Goal: Navigation & Orientation: Find specific page/section

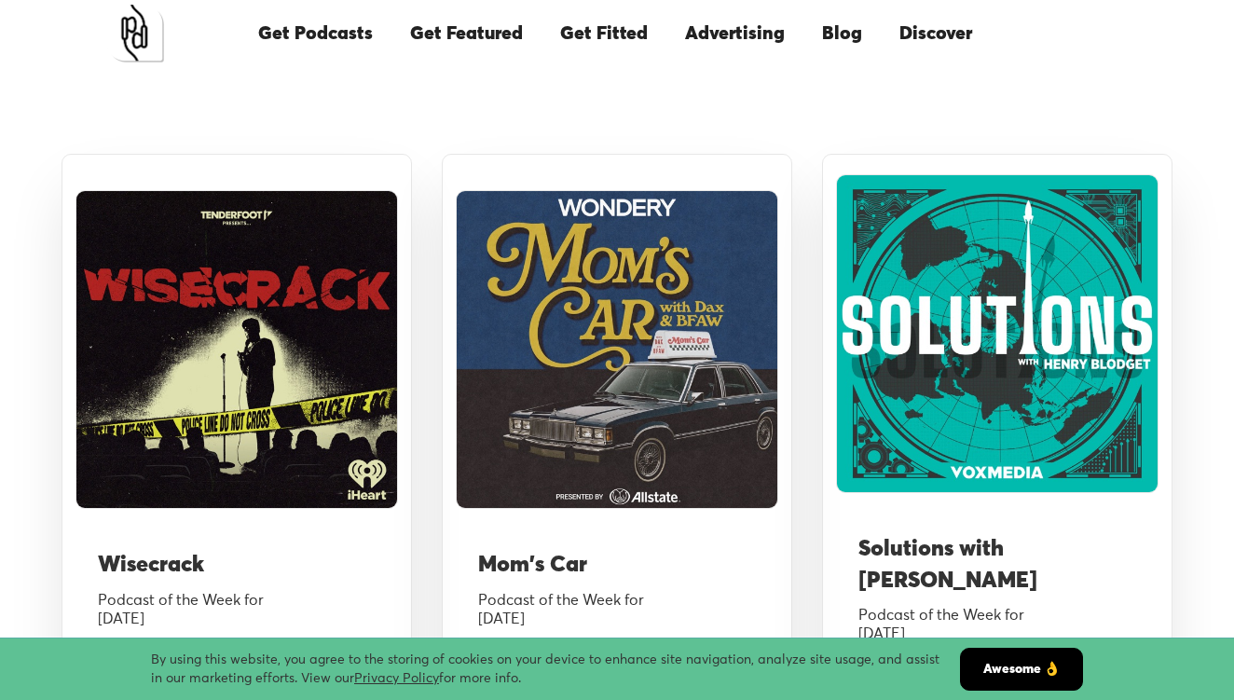
scroll to position [1475, 0]
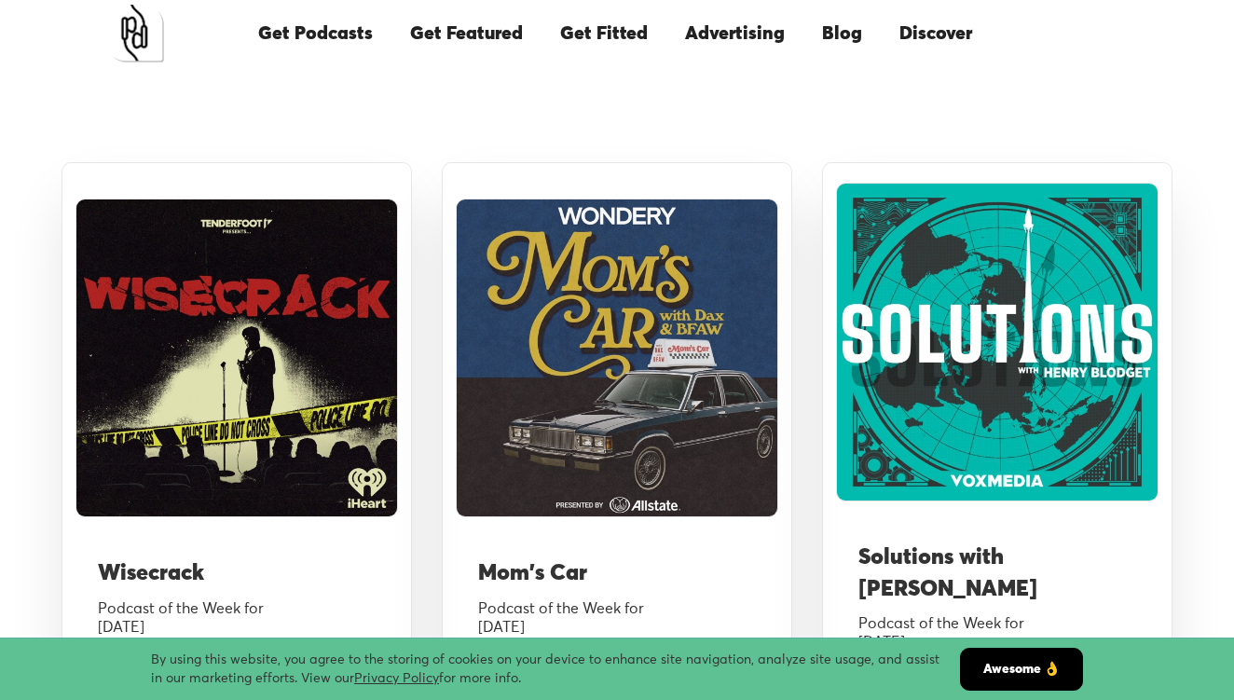
click at [938, 342] on img at bounding box center [997, 342] width 323 height 319
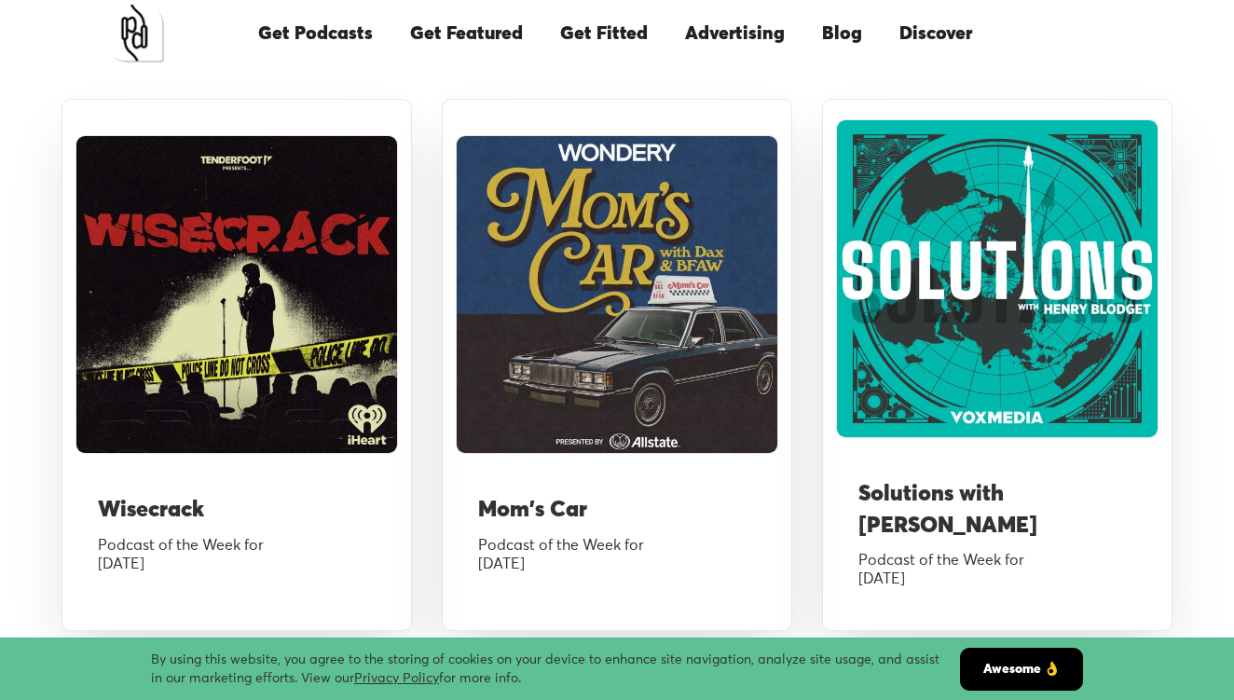
scroll to position [1565, 0]
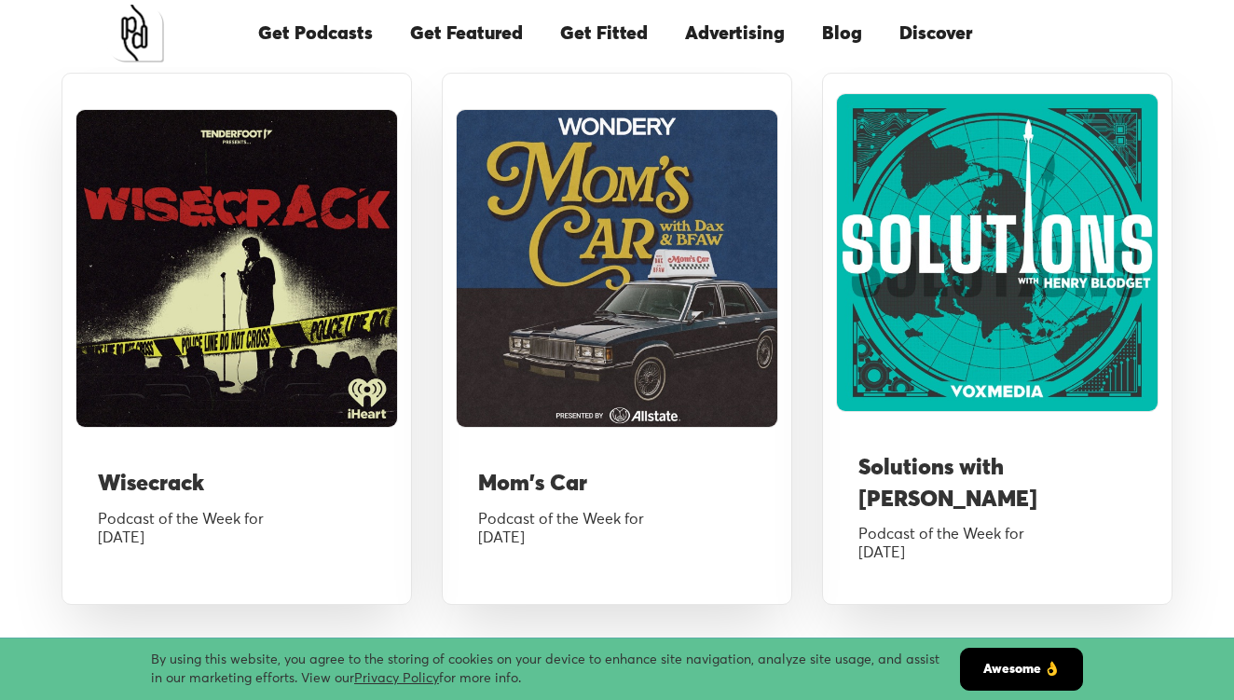
click at [568, 480] on h3 "Mom's Car" at bounding box center [617, 485] width 278 height 32
click at [446, 33] on link "Get Featured" at bounding box center [466, 33] width 150 height 63
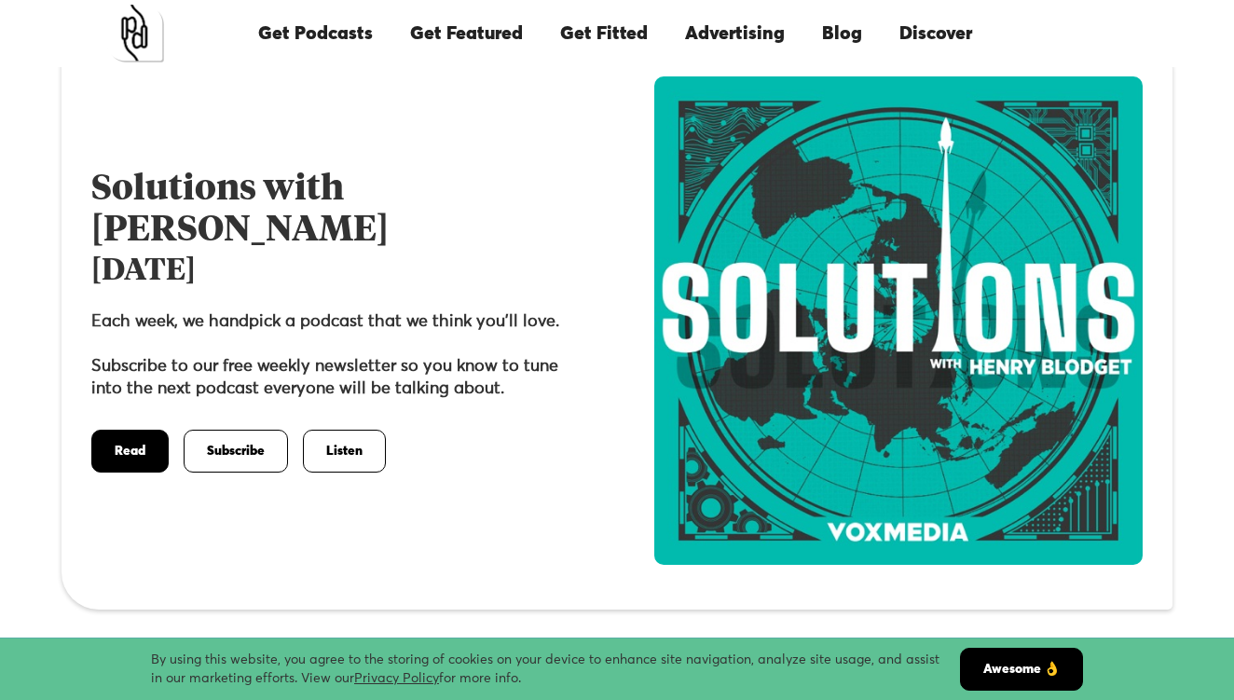
scroll to position [23, 0]
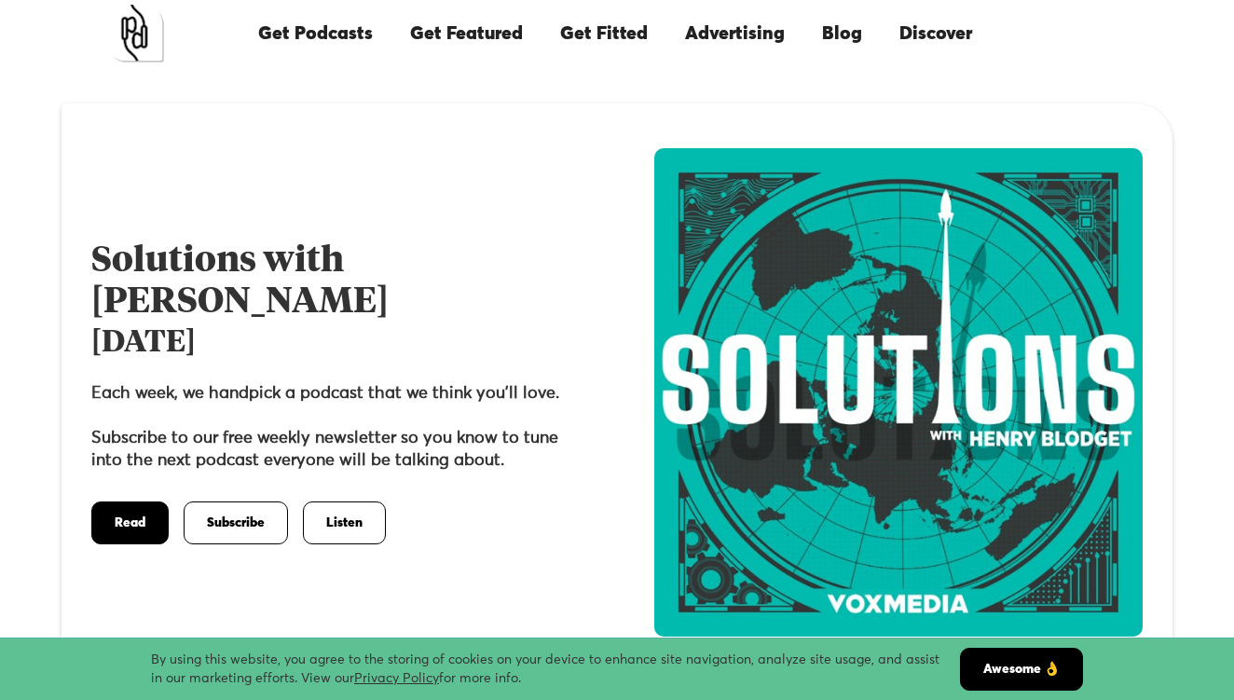
click at [202, 243] on h1 "Solutions with [PERSON_NAME]" at bounding box center [239, 281] width 297 height 76
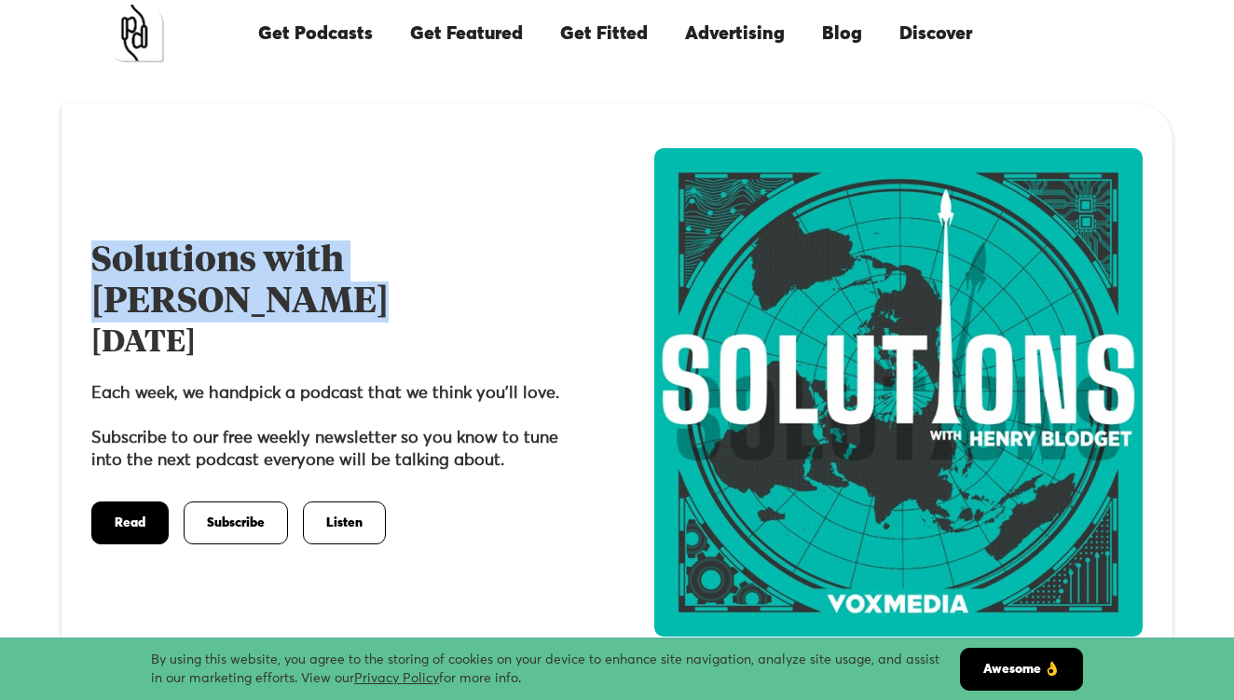
drag, startPoint x: 202, startPoint y: 236, endPoint x: 209, endPoint y: 268, distance: 33.3
click at [213, 270] on h1 "Solutions with [PERSON_NAME]" at bounding box center [239, 281] width 297 height 76
copy h1 "Solutions with [PERSON_NAME]"
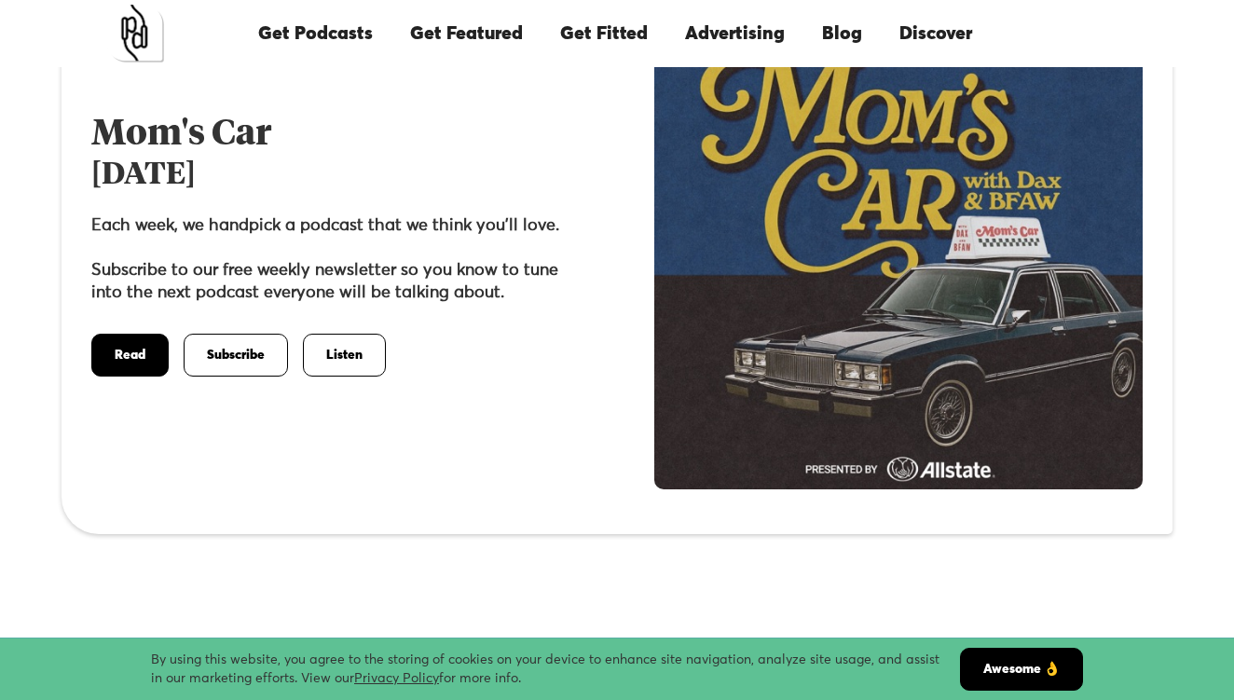
scroll to position [173, 0]
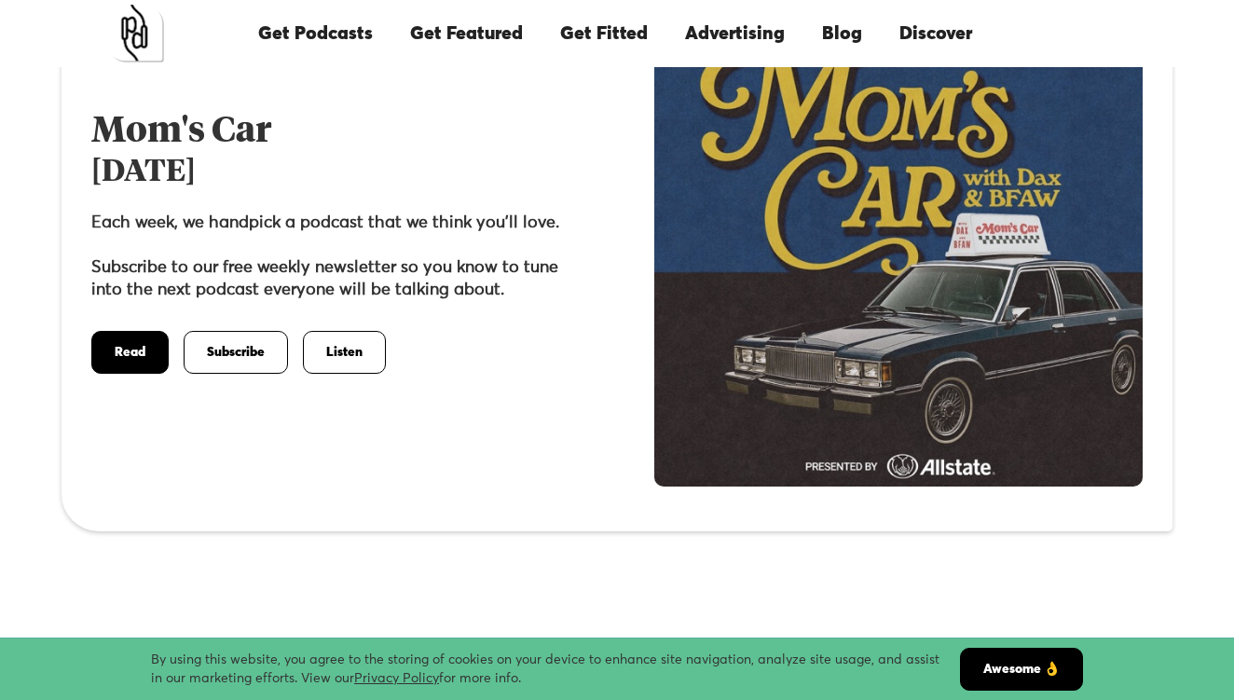
click at [135, 371] on link "Read" at bounding box center [129, 352] width 77 height 43
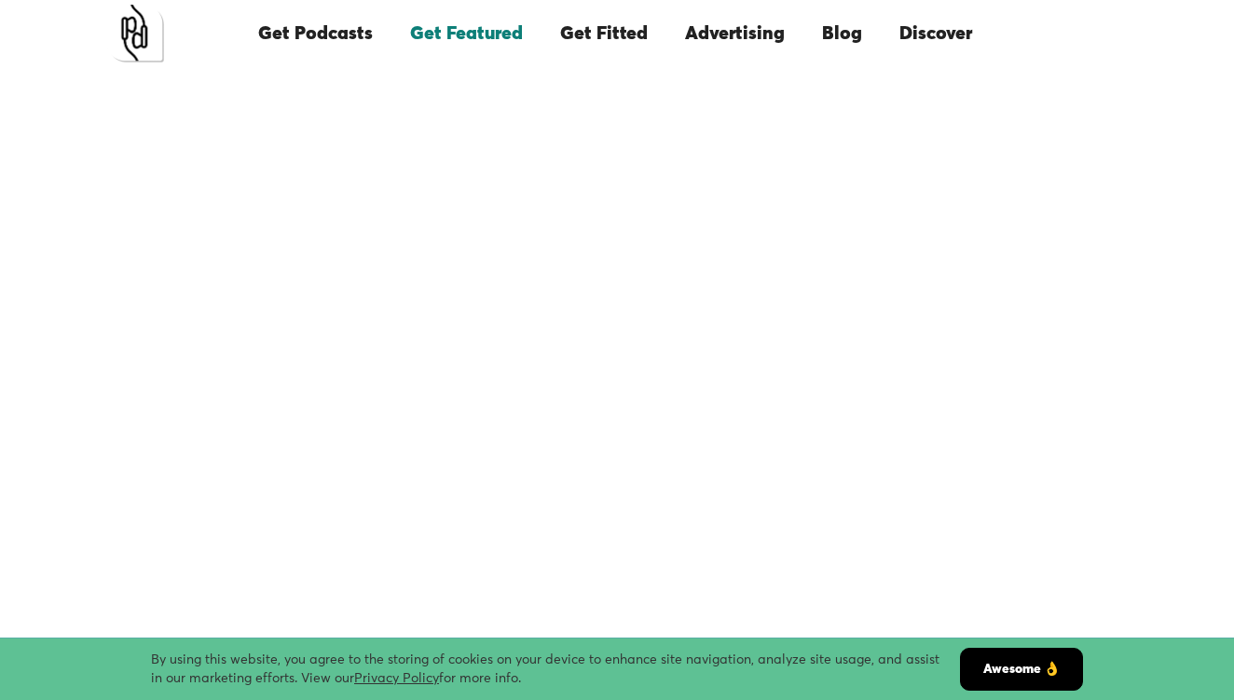
click at [358, 33] on link "Get Podcasts" at bounding box center [316, 33] width 152 height 63
